Goal: Obtain resource: Download file/media

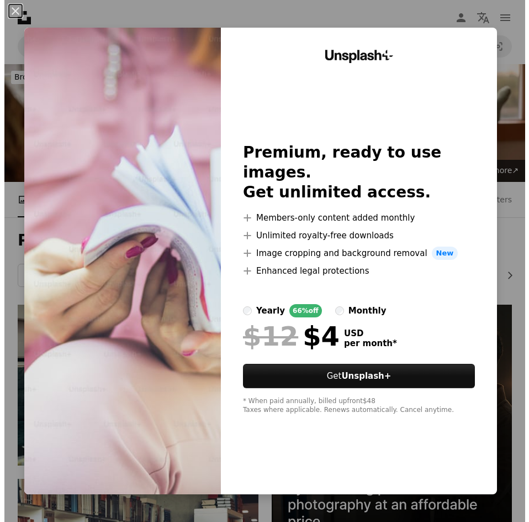
scroll to position [5968, 0]
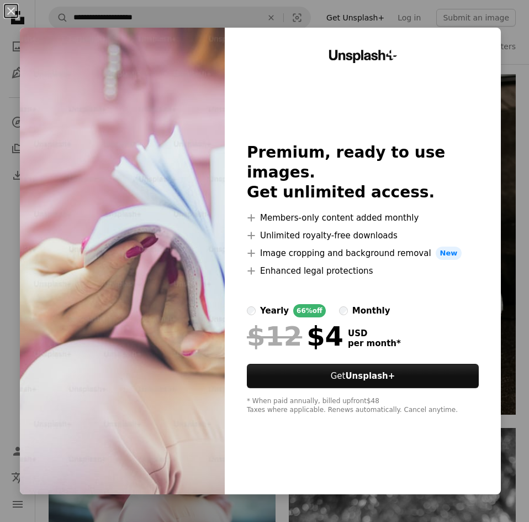
click at [466, 19] on div "An X shape Unsplash+ Premium, ready to use images. Get unlimited access. A plus…" at bounding box center [264, 261] width 529 height 522
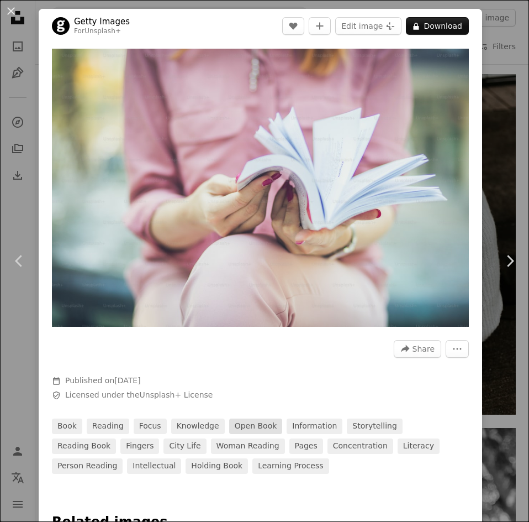
click at [238, 418] on link "open book" at bounding box center [256, 425] width 54 height 15
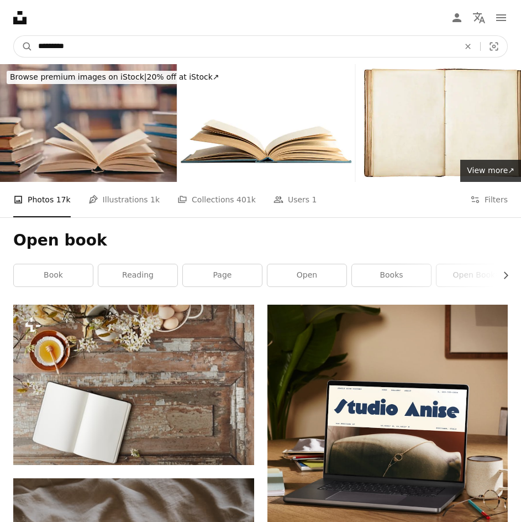
click at [164, 36] on input "*********" at bounding box center [244, 46] width 423 height 21
type input "*"
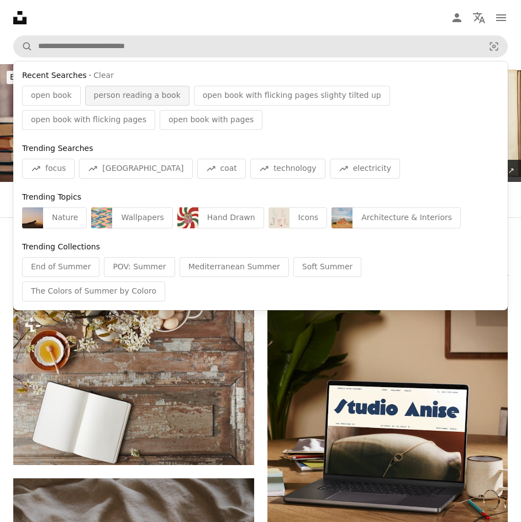
click at [167, 86] on div "person reading a book" at bounding box center [137, 96] width 104 height 20
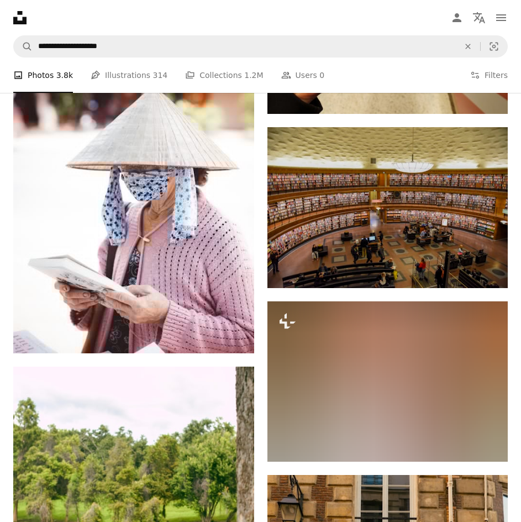
scroll to position [15470, 0]
